Goal: Task Accomplishment & Management: Manage account settings

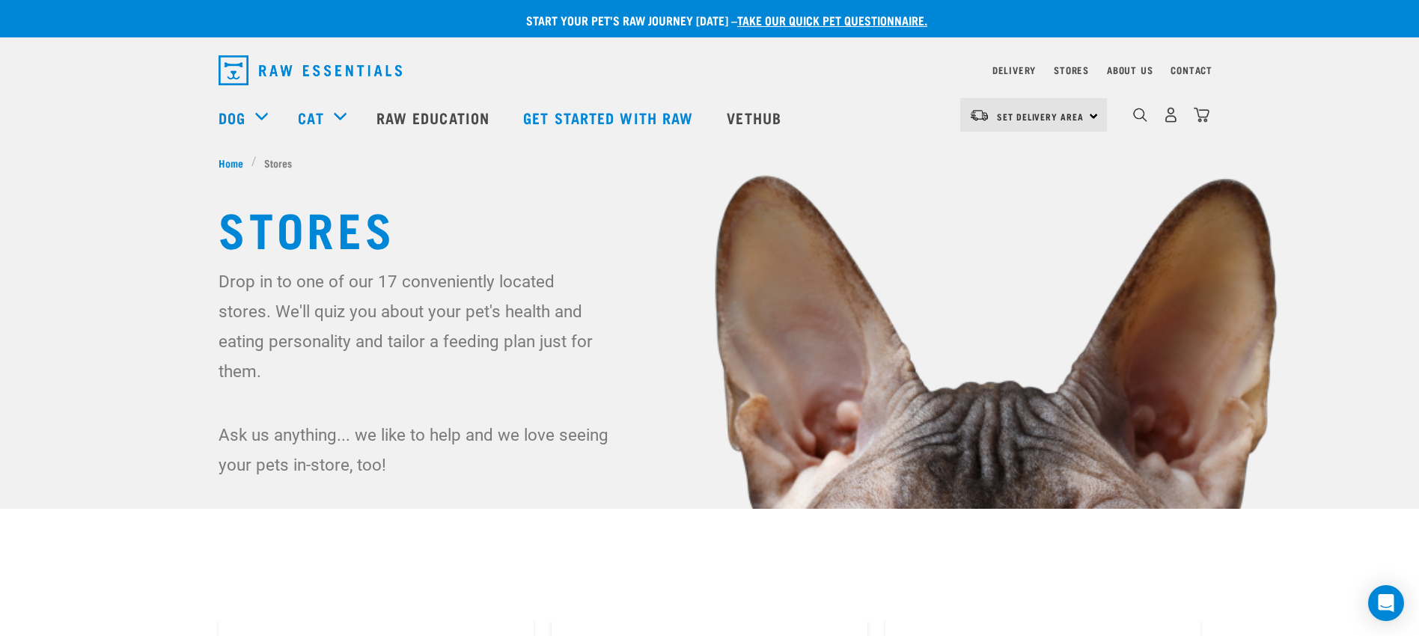
click at [1158, 115] on div "0" at bounding box center [1171, 115] width 77 height 34
click at [1179, 115] on div "0" at bounding box center [1171, 115] width 77 height 34
click at [1173, 115] on img "dropdown navigation" at bounding box center [1171, 115] width 16 height 16
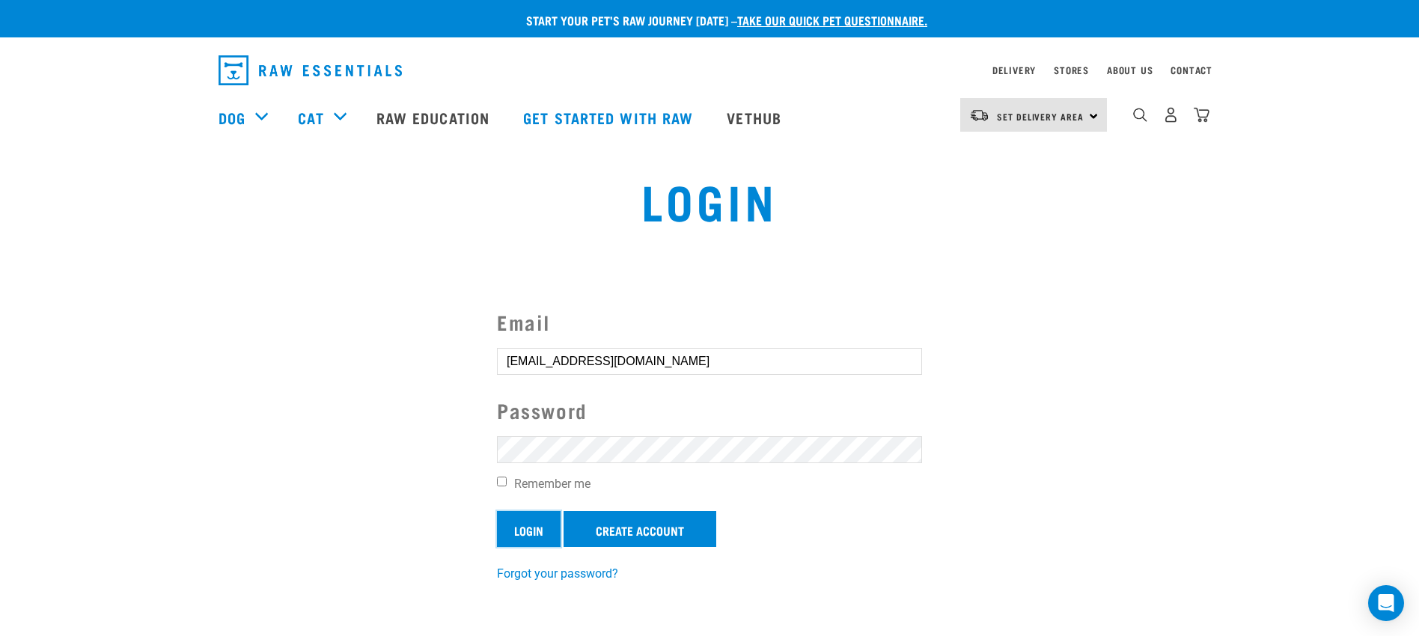
click at [532, 522] on input "Login" at bounding box center [529, 529] width 64 height 36
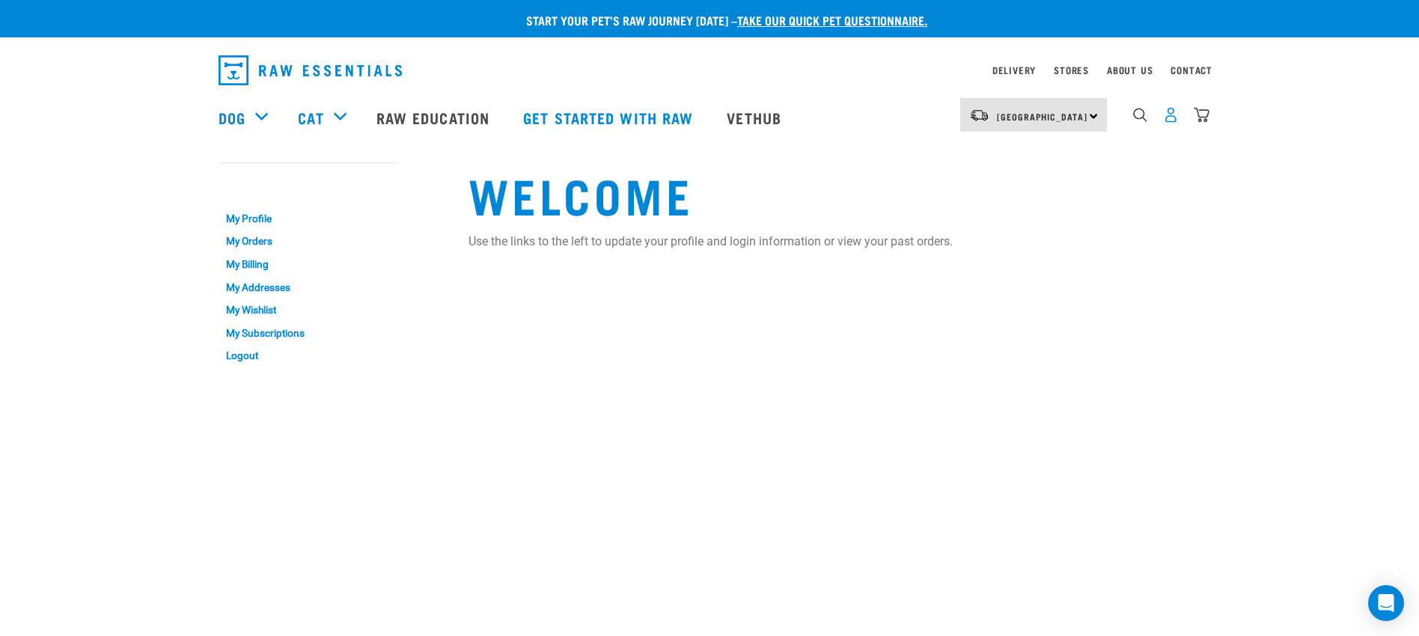
click at [1166, 116] on img "dropdown navigation" at bounding box center [1171, 115] width 16 height 16
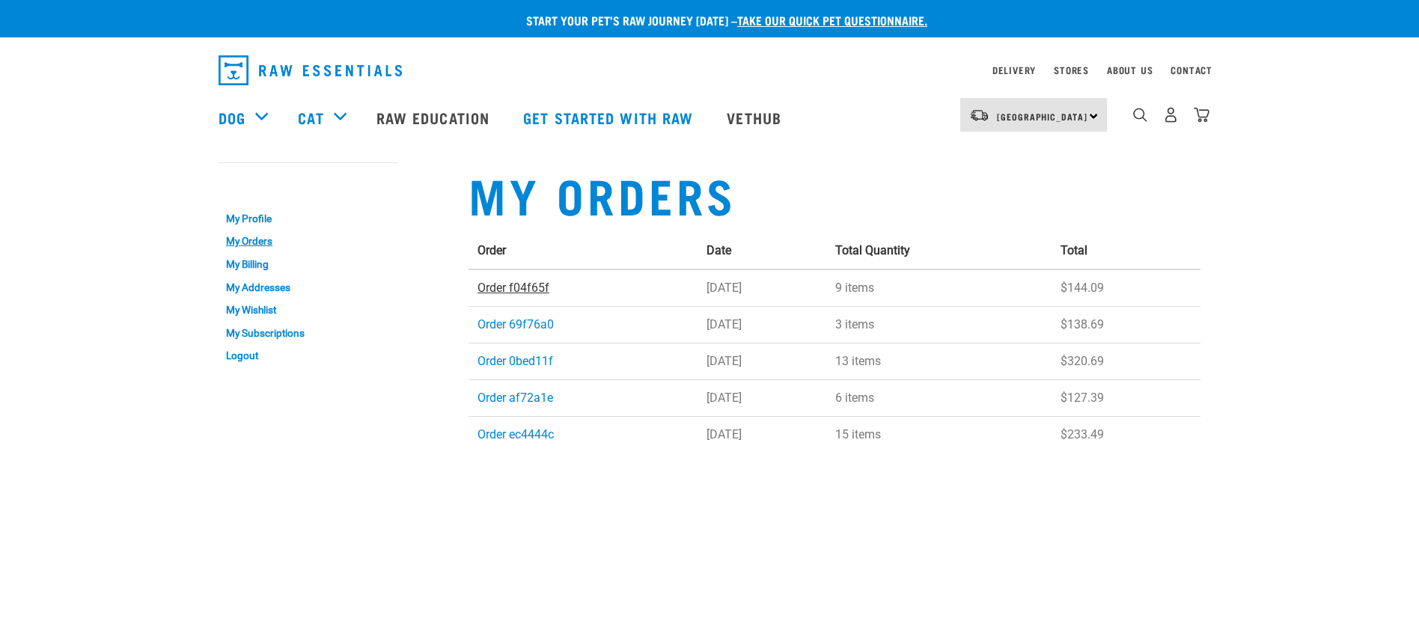
click at [518, 290] on link "Order f04f65f" at bounding box center [514, 288] width 72 height 14
click at [546, 326] on link "Order 69f76a0" at bounding box center [516, 324] width 76 height 14
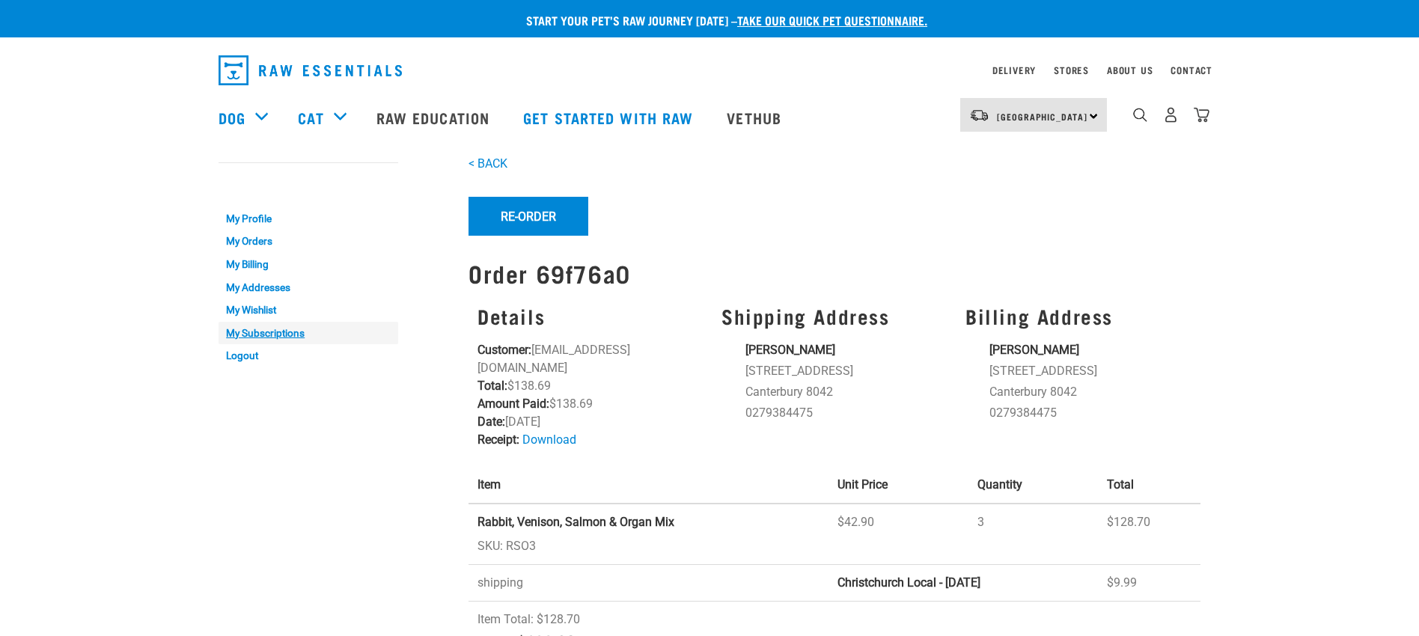
click at [294, 336] on link "My Subscriptions" at bounding box center [309, 333] width 180 height 23
click at [279, 331] on link "My Subscriptions" at bounding box center [309, 333] width 180 height 23
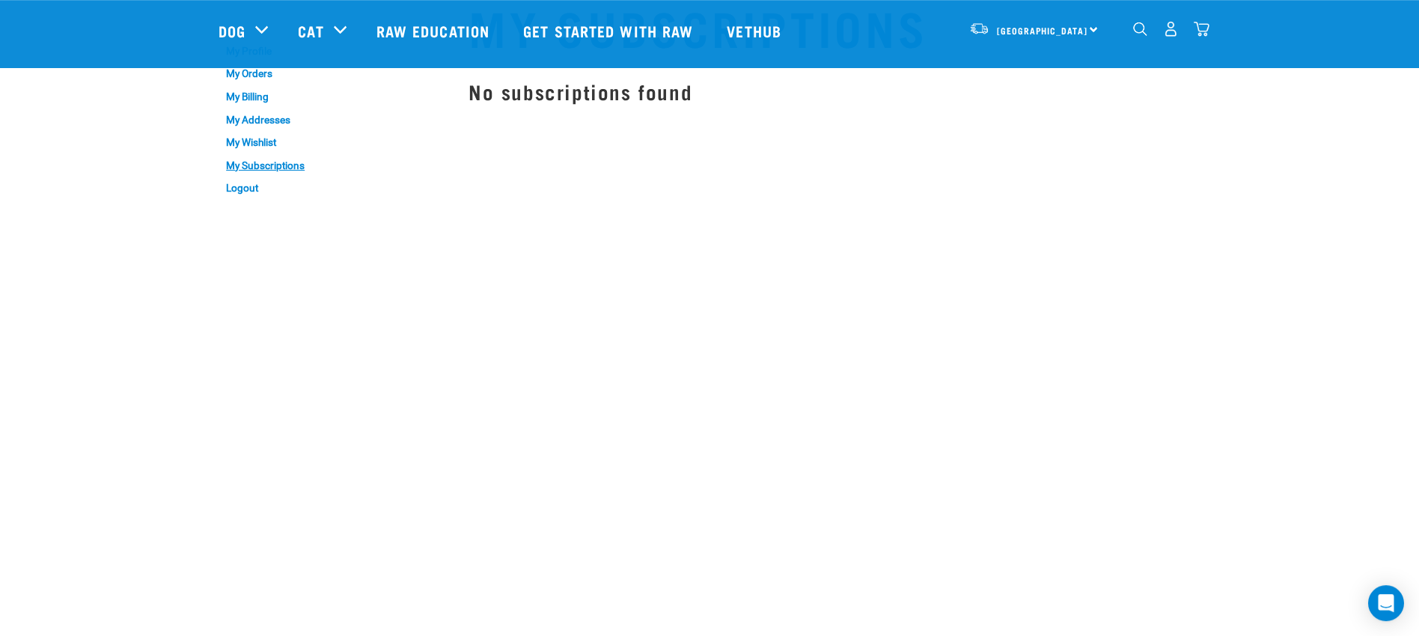
scroll to position [70, 0]
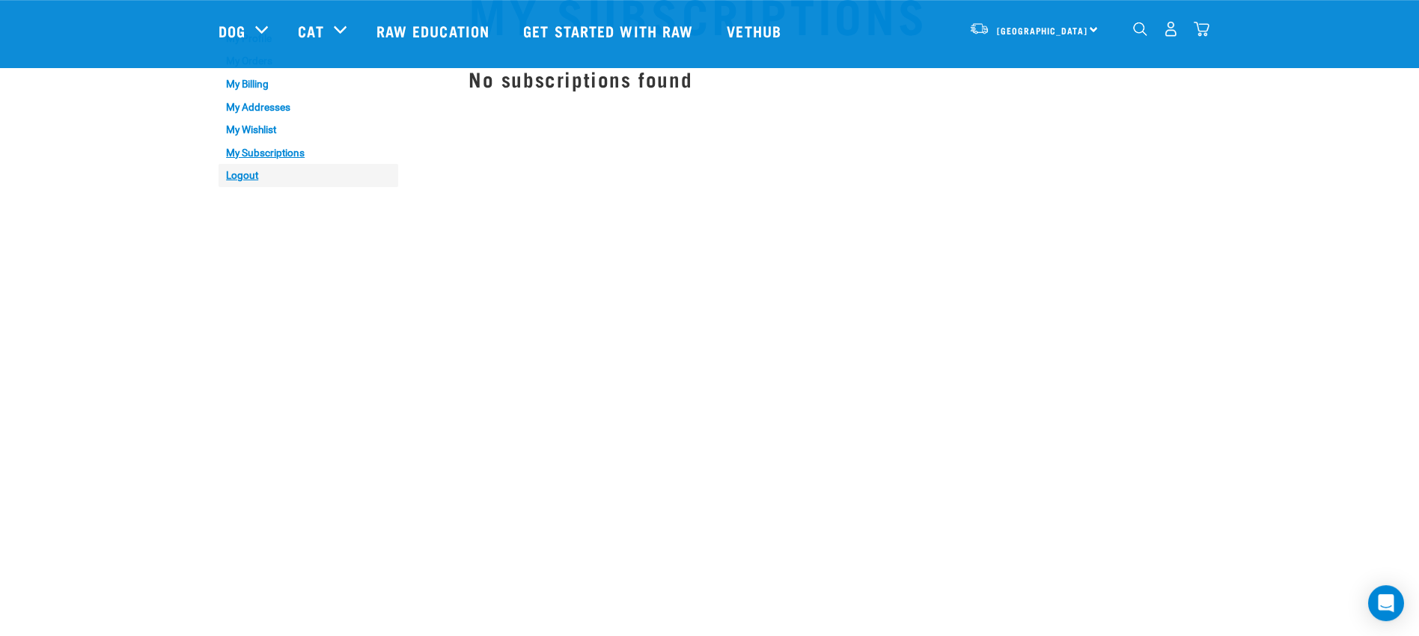
click at [252, 171] on link "Logout" at bounding box center [309, 175] width 180 height 23
